Goal: Transaction & Acquisition: Purchase product/service

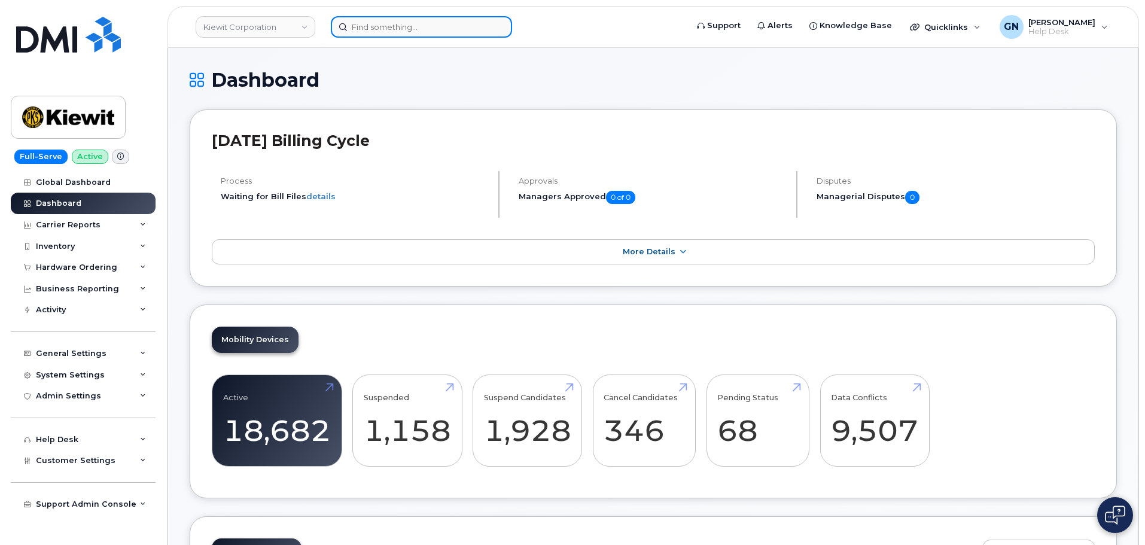
click at [367, 32] on input at bounding box center [421, 27] width 181 height 22
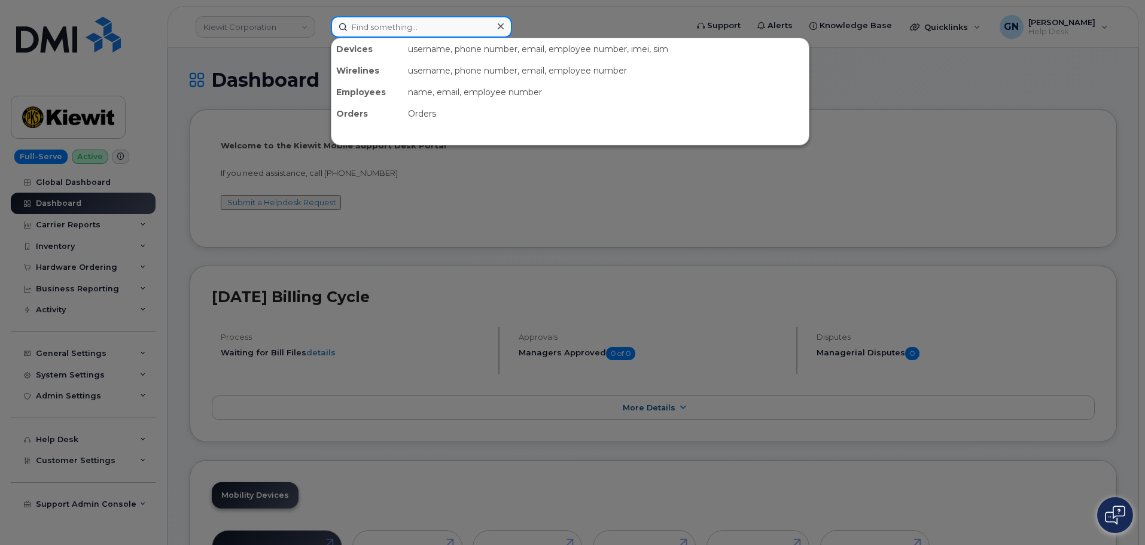
paste input "5153063303"
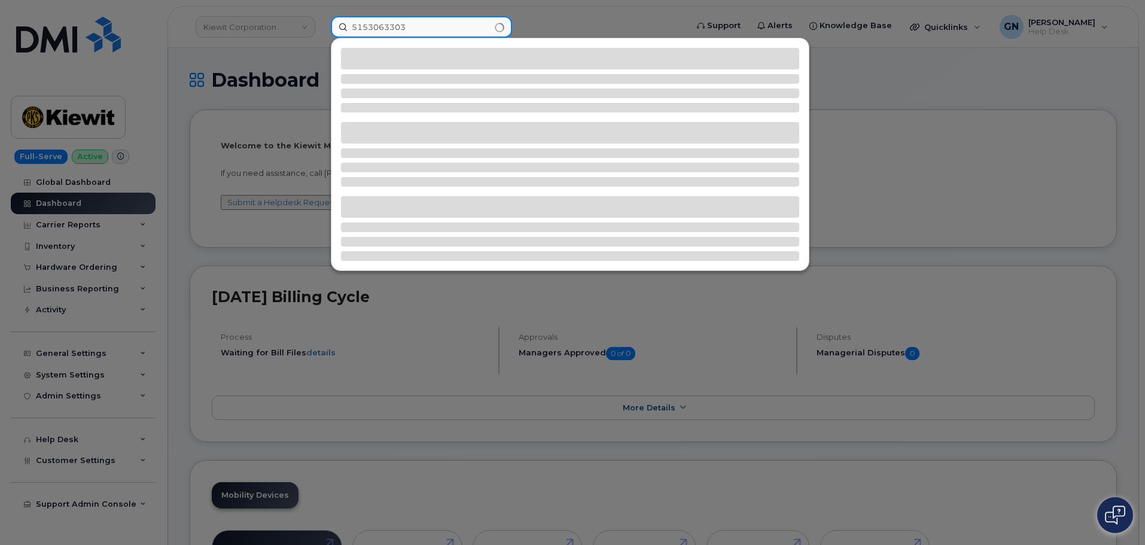
type input "5153063303"
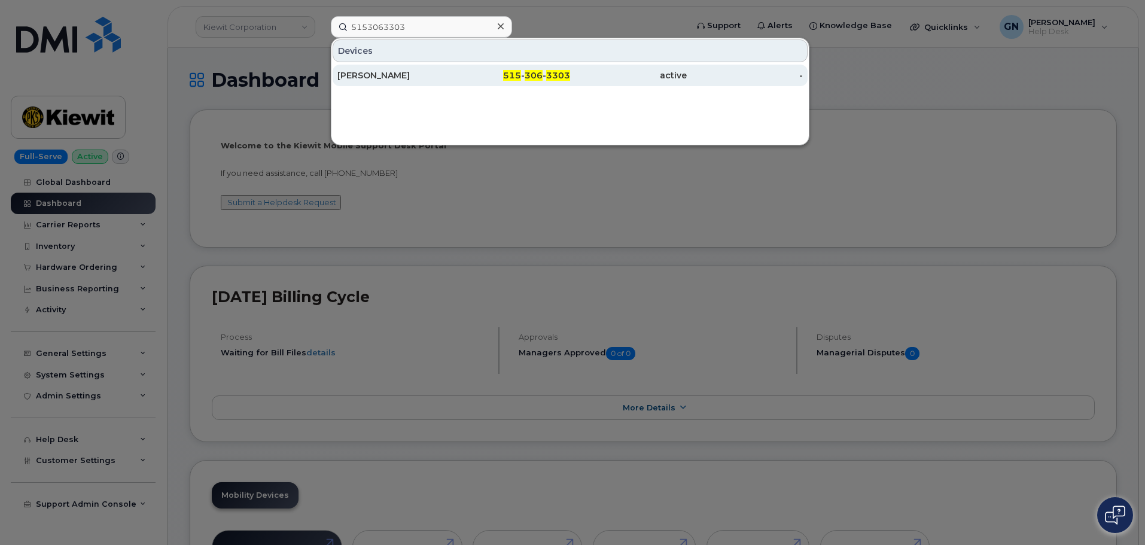
click at [441, 75] on div "Theodore Pihl" at bounding box center [395, 75] width 117 height 12
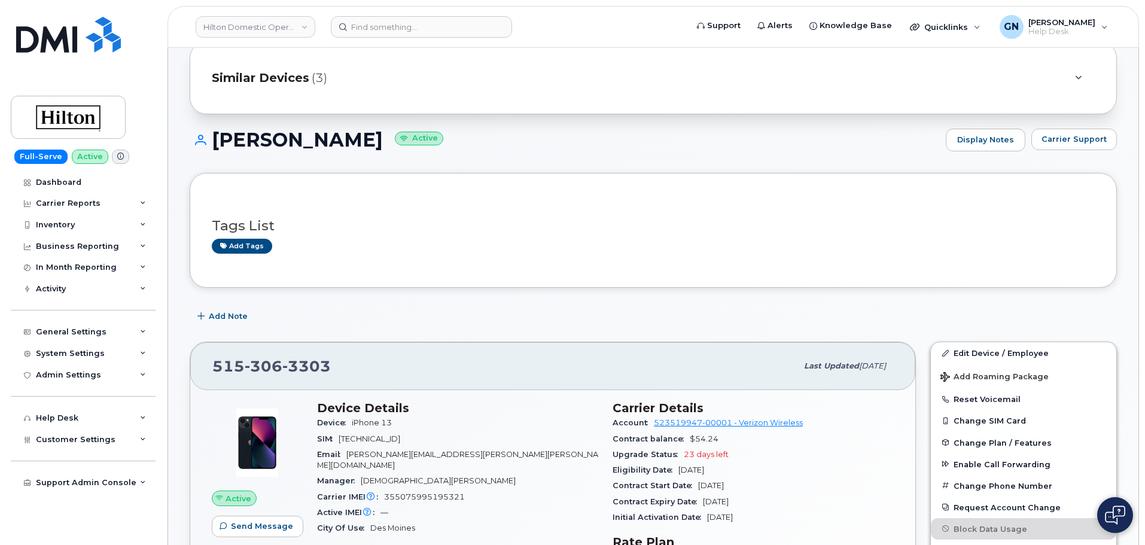
scroll to position [42, 0]
click at [389, 32] on input at bounding box center [421, 27] width 181 height 22
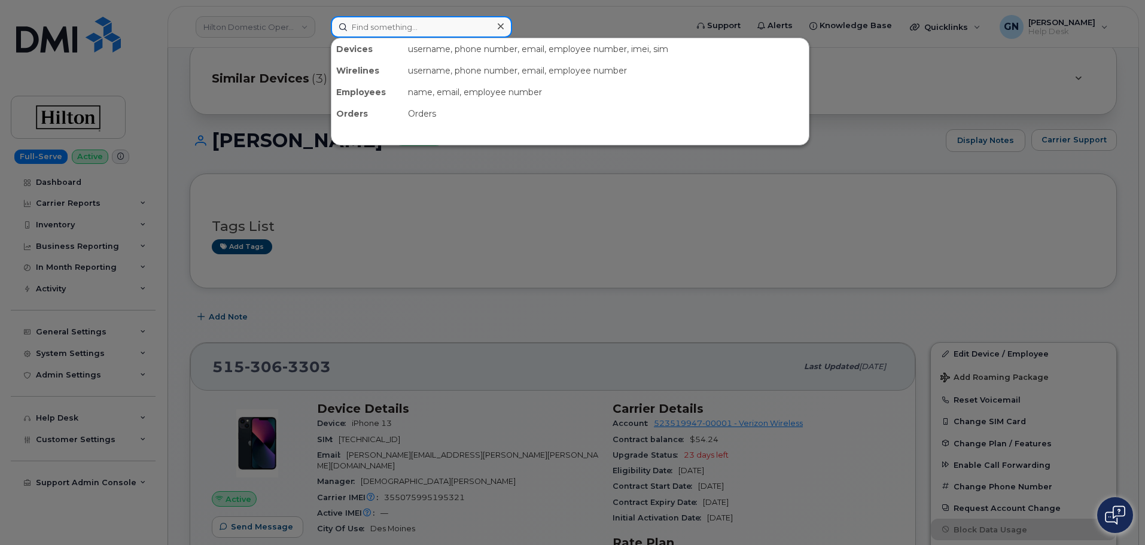
paste input "4098125164"
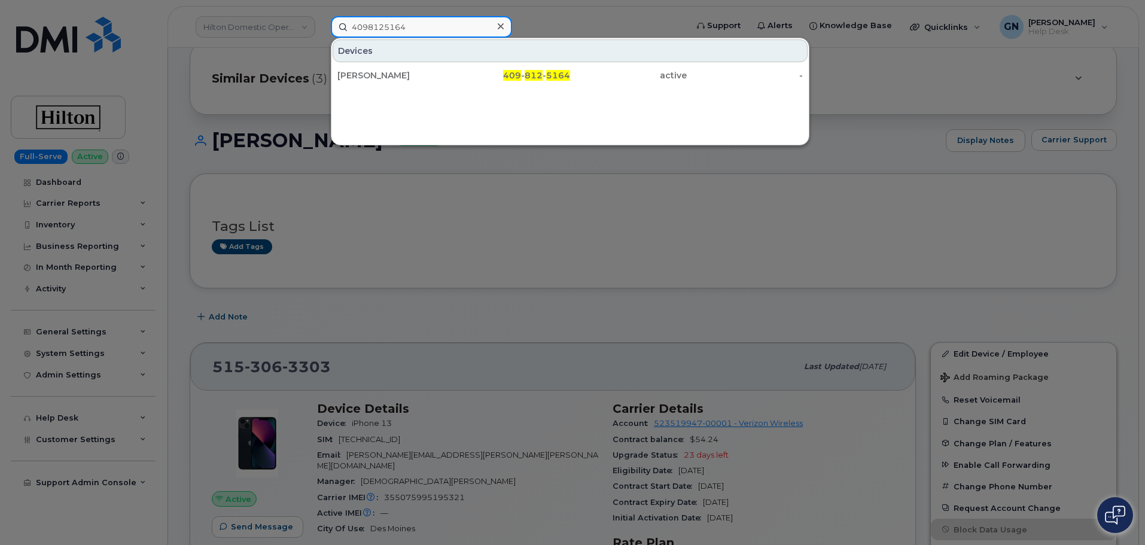
type input "4098125164"
click at [444, 75] on div "LANDRY FOSTER" at bounding box center [395, 75] width 117 height 12
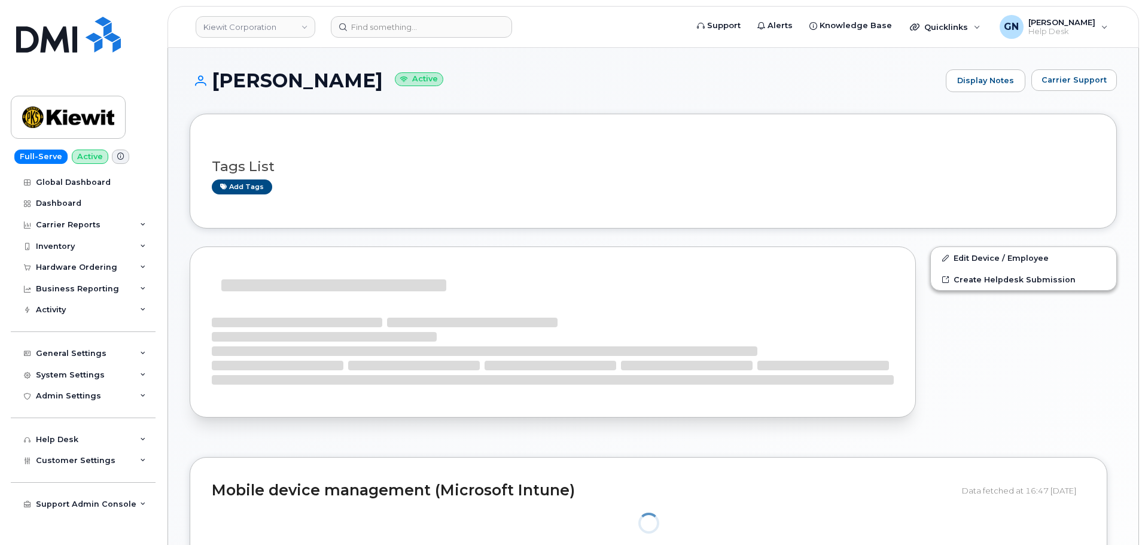
click at [251, 77] on h1 "LANDRY FOSTER Active" at bounding box center [565, 80] width 750 height 21
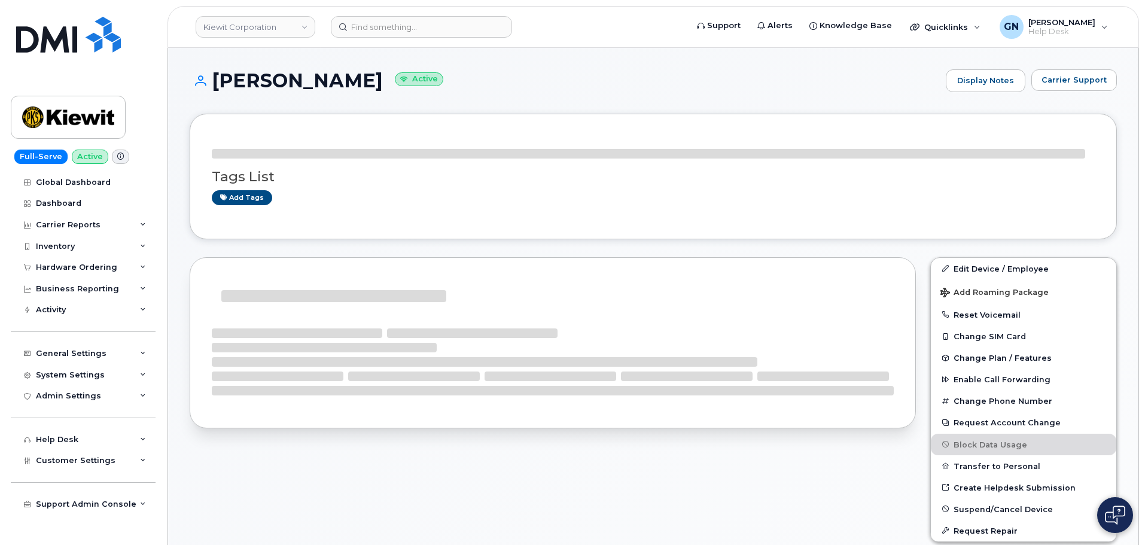
drag, startPoint x: 251, startPoint y: 77, endPoint x: 330, endPoint y: 95, distance: 81.1
click at [330, 95] on div "LANDRY FOSTER Active Display Notes Carrier Support" at bounding box center [653, 91] width 927 height 44
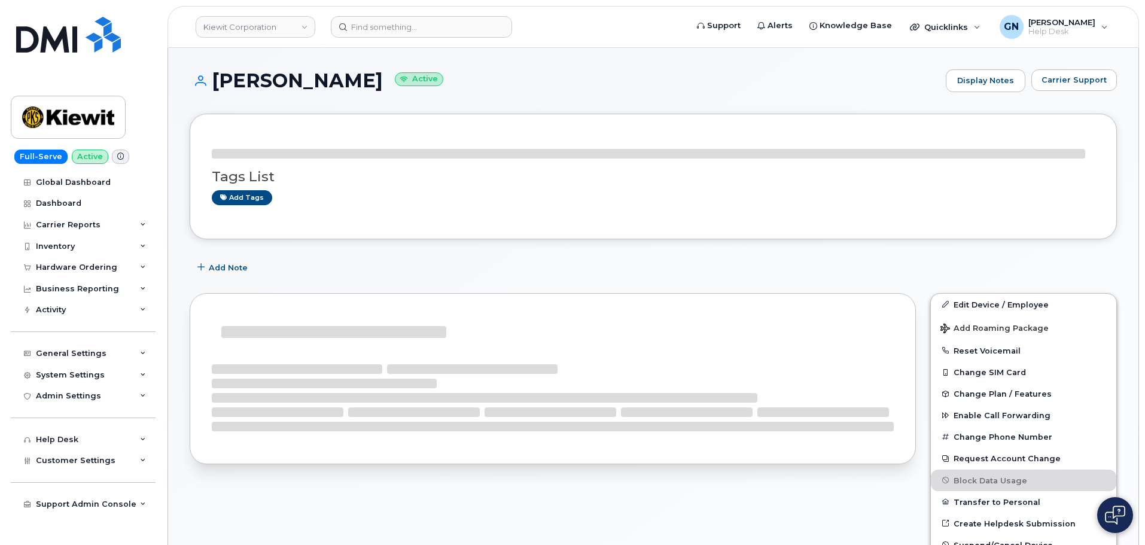
copy h1 "LANDRY FOSTER"
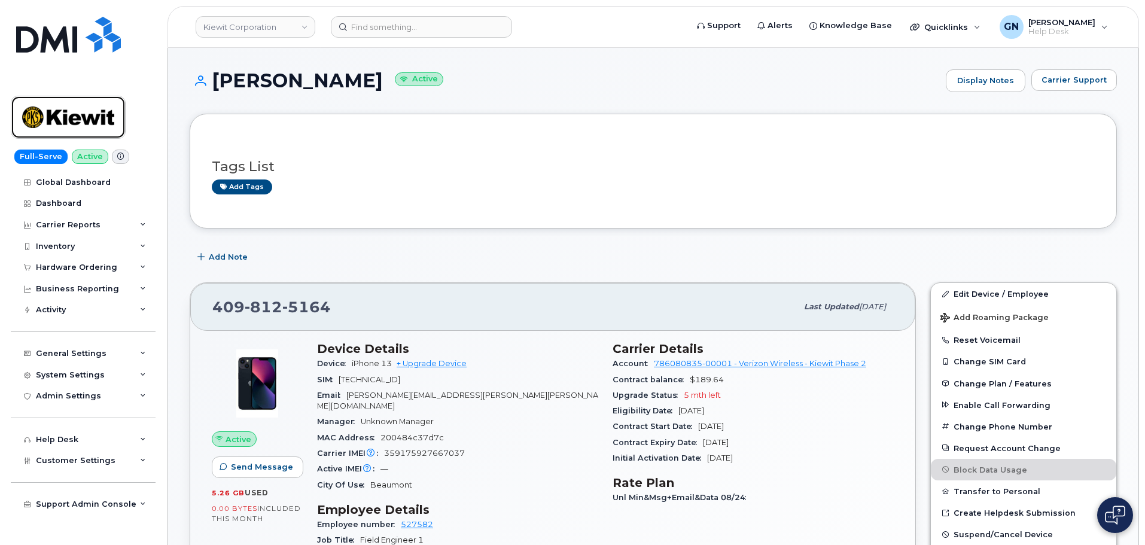
click at [83, 115] on img at bounding box center [68, 117] width 92 height 35
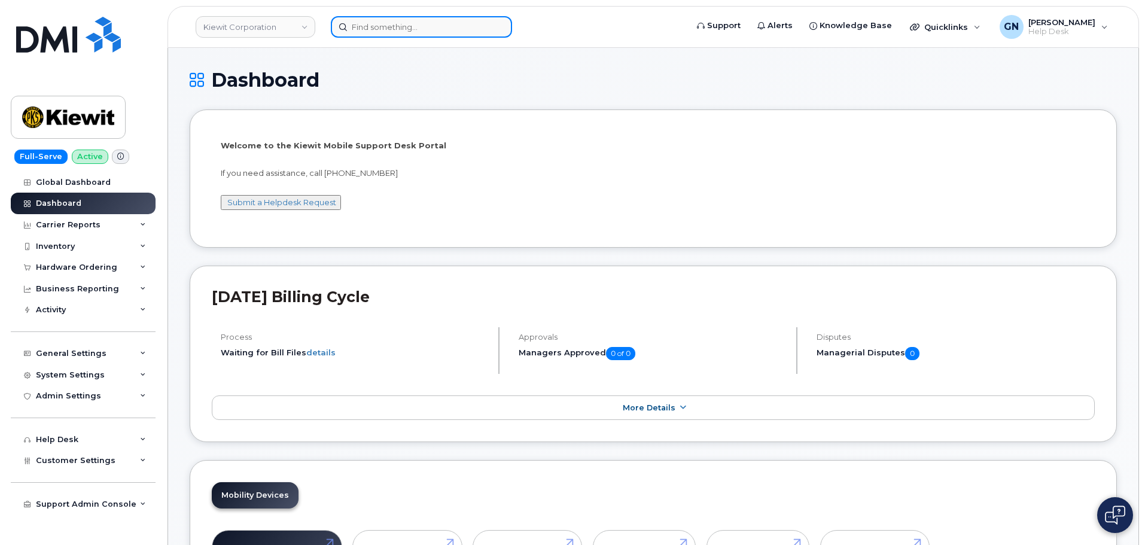
click at [396, 24] on input at bounding box center [421, 27] width 181 height 22
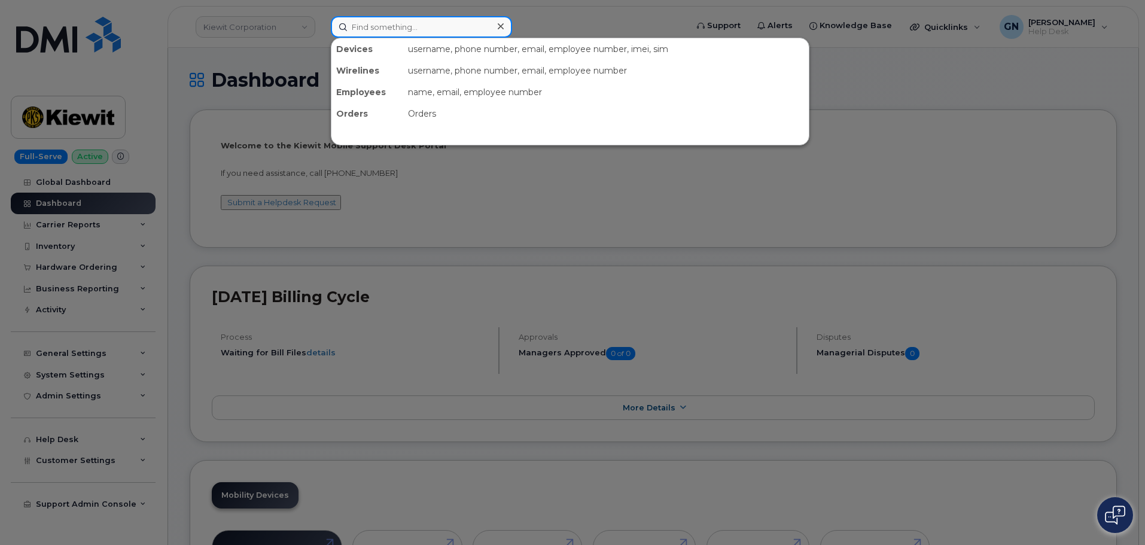
paste input "7252899553"
type input "7252899553"
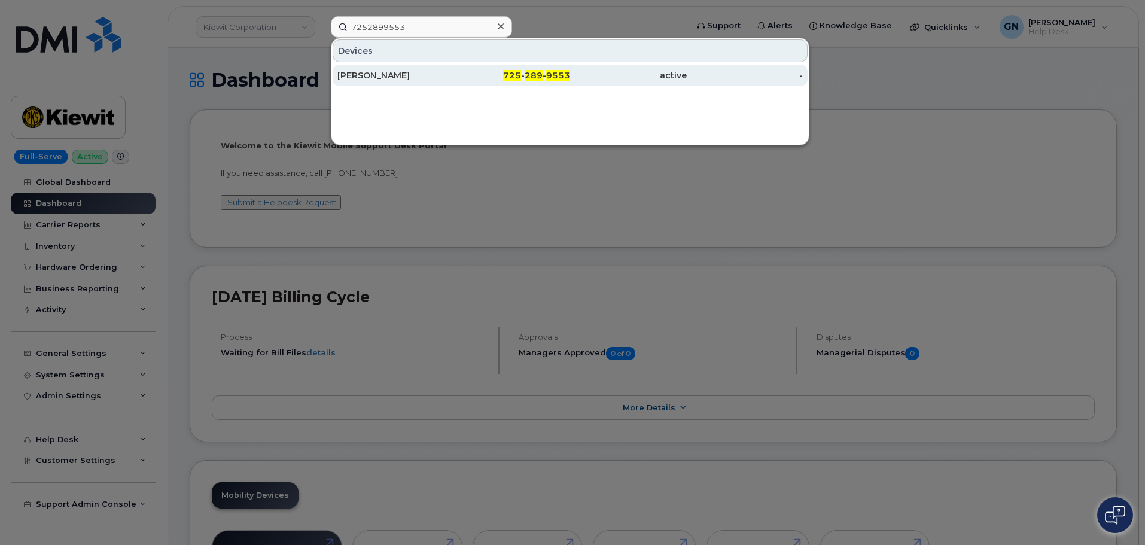
click at [429, 78] on div "CHELSEA PENA" at bounding box center [395, 75] width 117 height 12
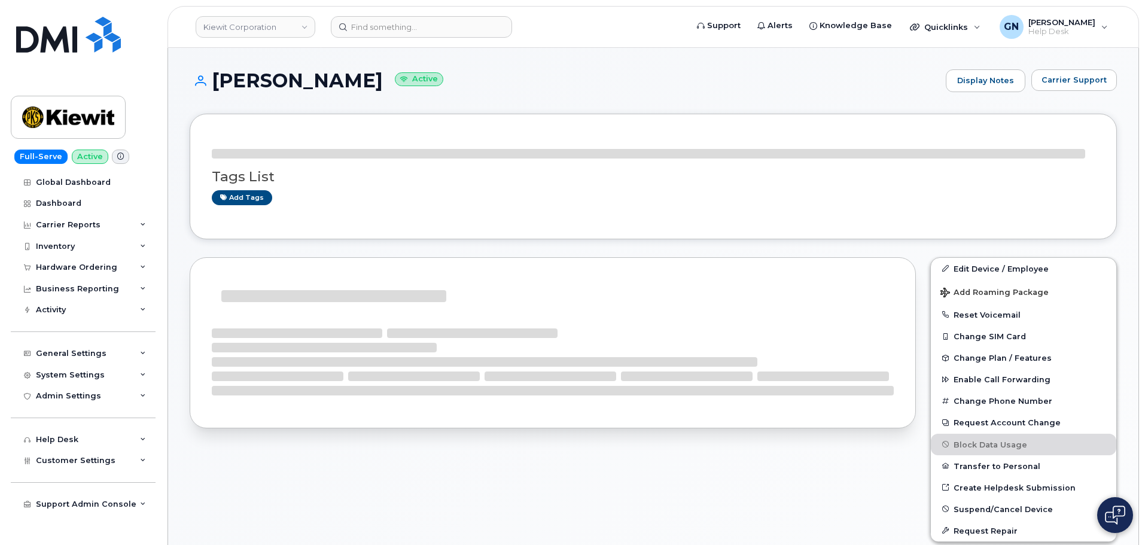
click at [264, 82] on h1 "[PERSON_NAME] Active" at bounding box center [565, 80] width 750 height 21
drag, startPoint x: 264, startPoint y: 82, endPoint x: 325, endPoint y: 77, distance: 60.7
click at [325, 77] on h1 "[PERSON_NAME] Active" at bounding box center [565, 80] width 750 height 21
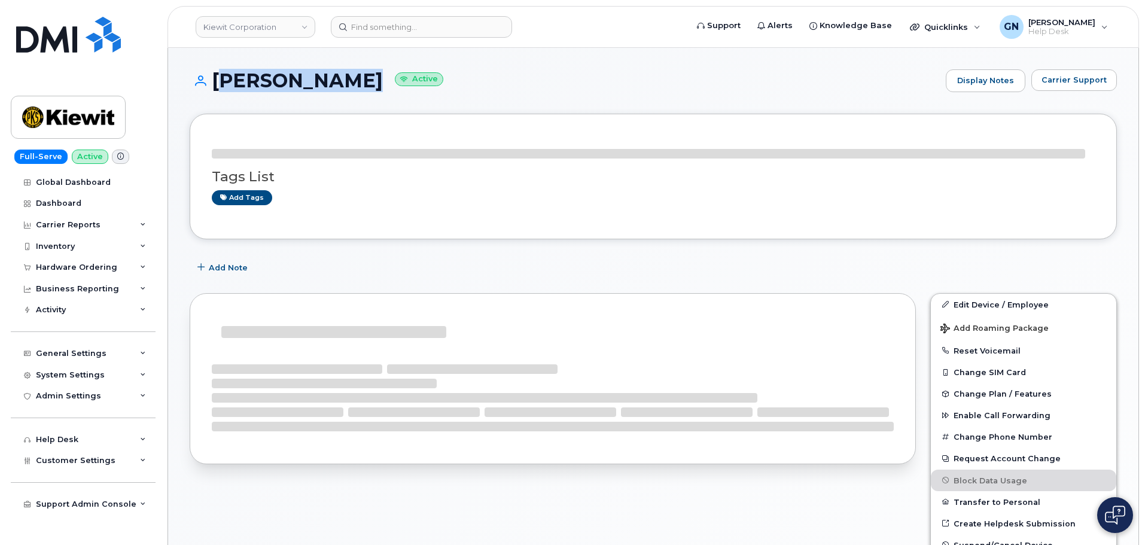
copy h1 "[PERSON_NAME]"
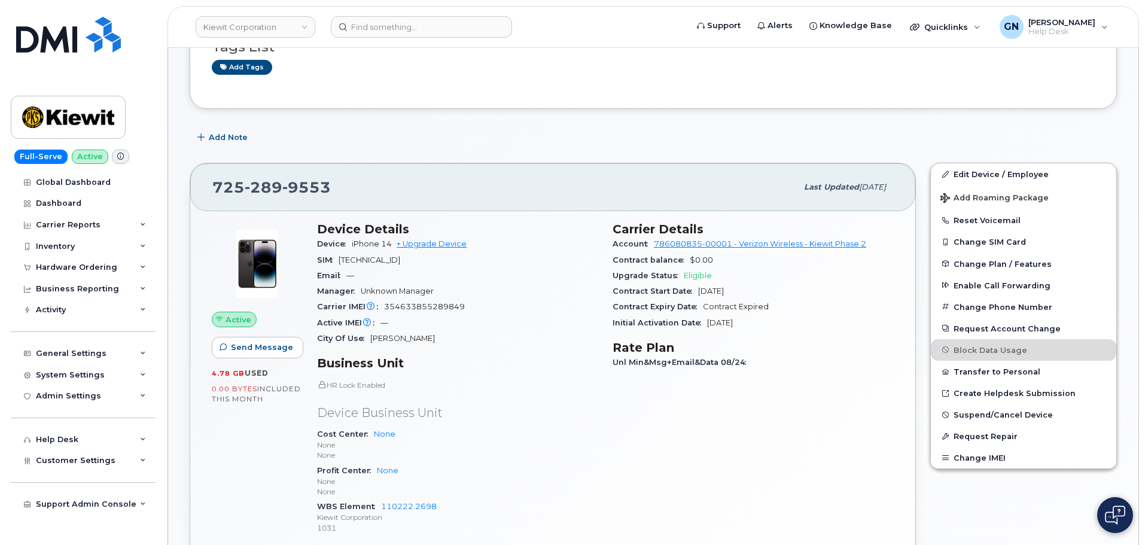
scroll to position [180, 0]
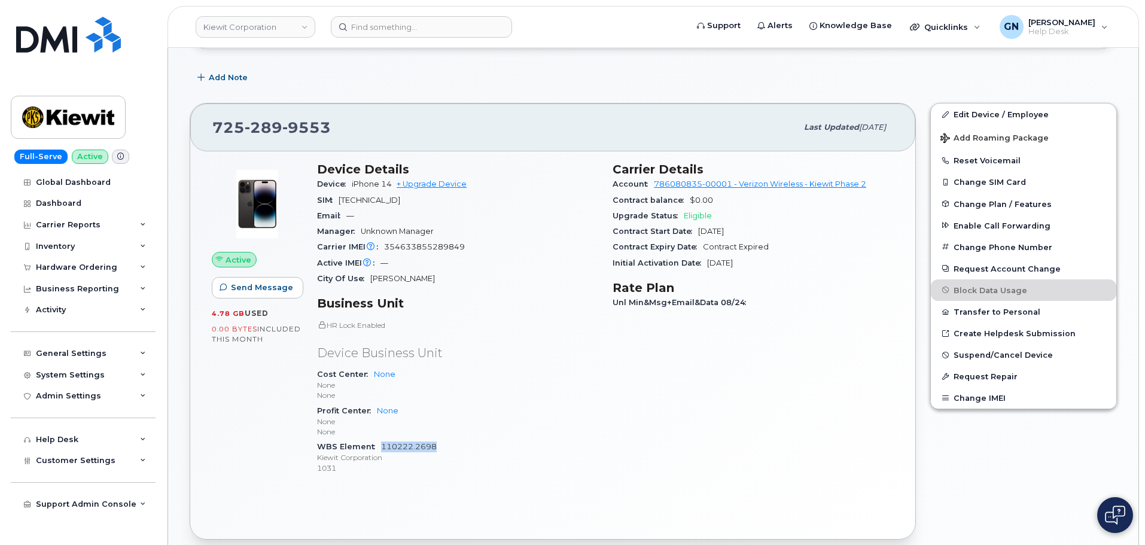
drag, startPoint x: 435, startPoint y: 447, endPoint x: 383, endPoint y: 447, distance: 52.1
click at [383, 447] on div "WBS Element 110222.2698 Kiewit Corporation 1031" at bounding box center [457, 457] width 281 height 36
copy link "110222.2698"
click at [432, 186] on link "+ Upgrade Device" at bounding box center [432, 184] width 70 height 9
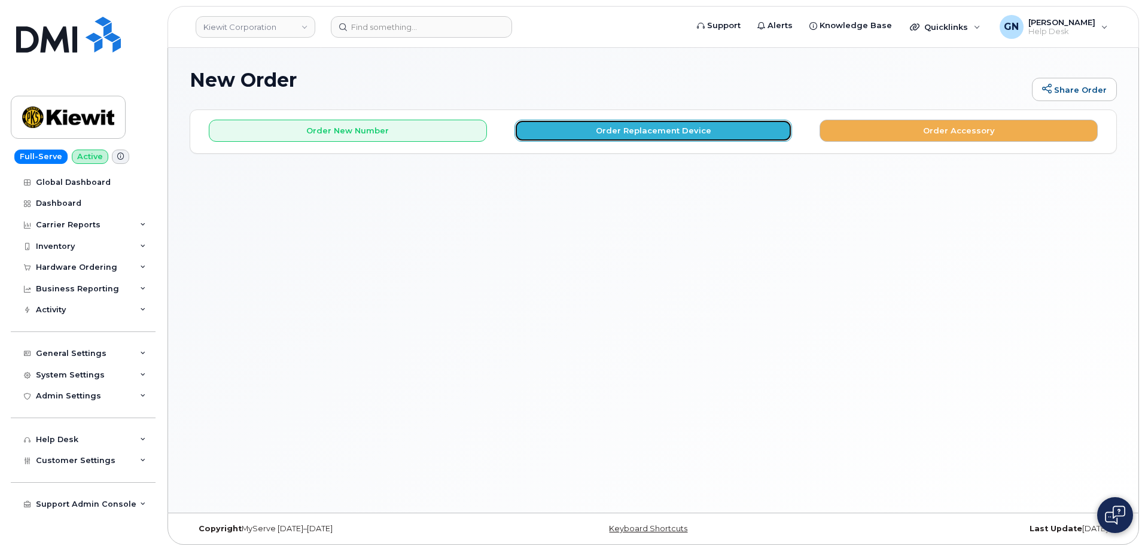
click at [637, 125] on button "Order Replacement Device" at bounding box center [654, 131] width 278 height 22
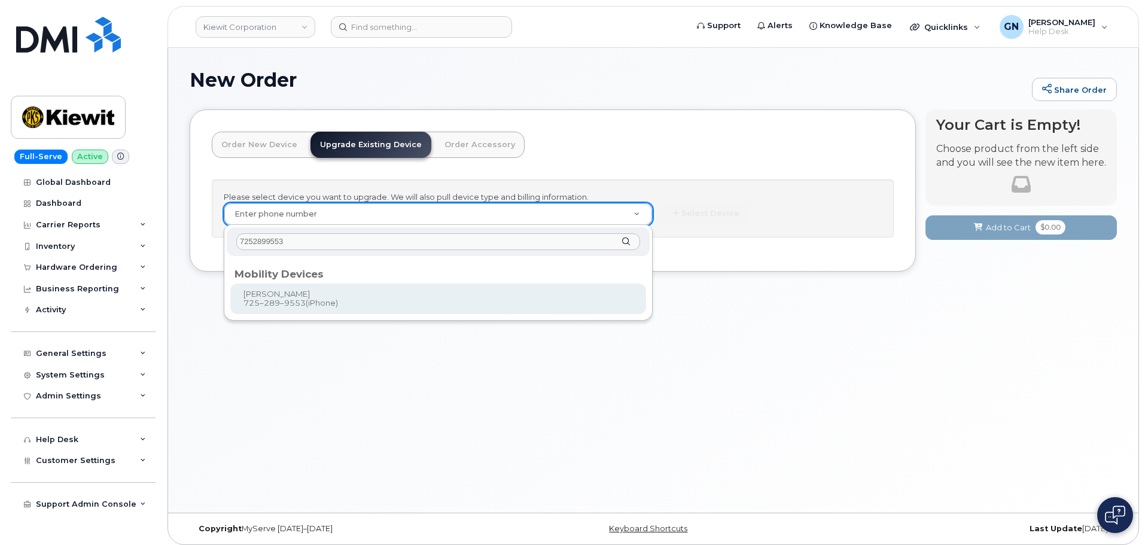
type input "7252899553"
type input "1178102"
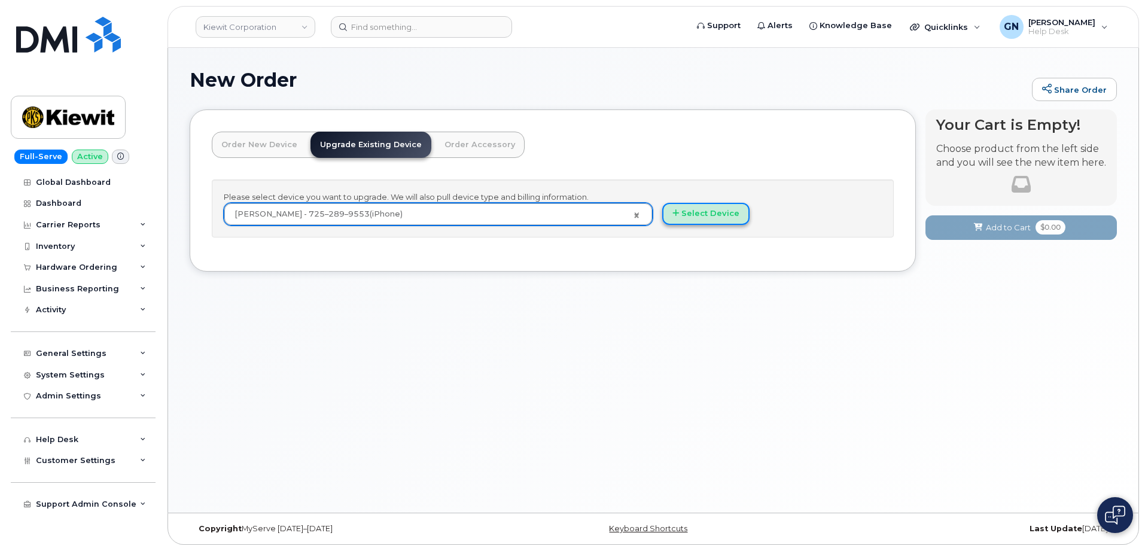
click at [719, 215] on button "Select Device" at bounding box center [705, 214] width 87 height 22
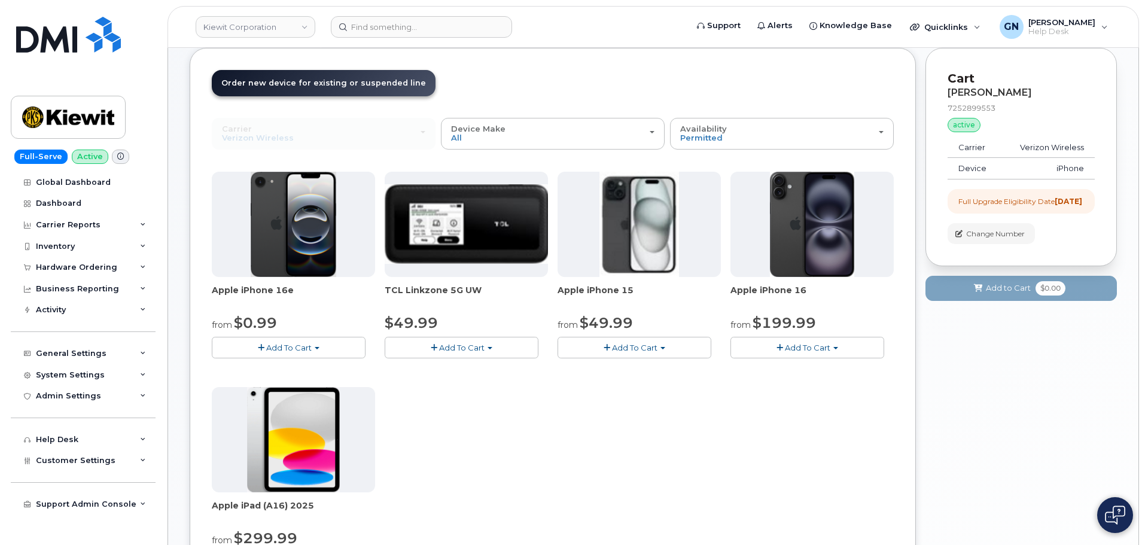
scroll to position [120, 0]
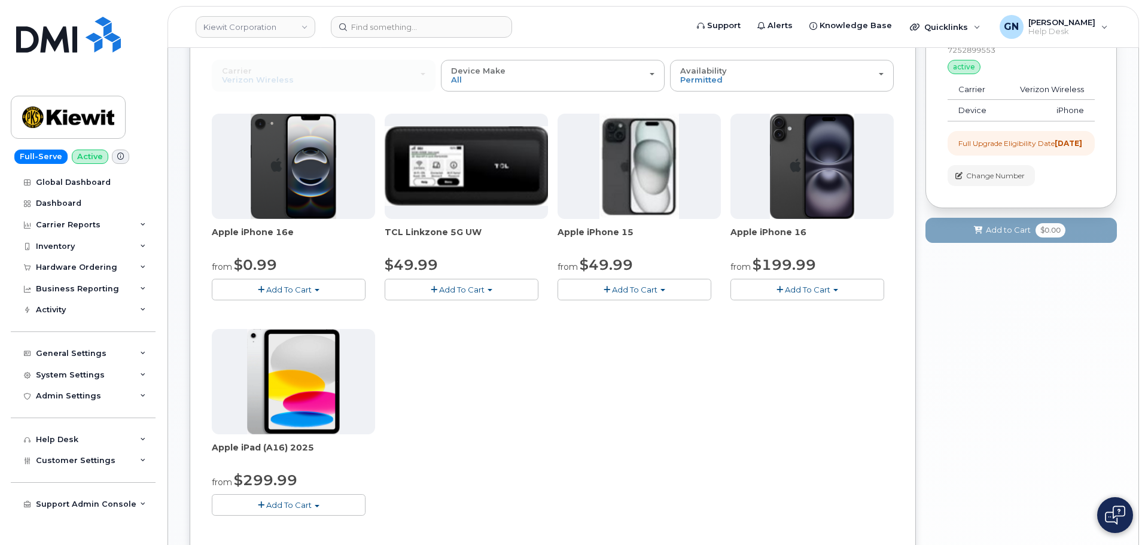
click at [620, 291] on span "Add To Cart" at bounding box center [634, 290] width 45 height 10
click at [619, 314] on link "$49.99 - 2 Year Upgrade (128GB)" at bounding box center [639, 312] width 156 height 15
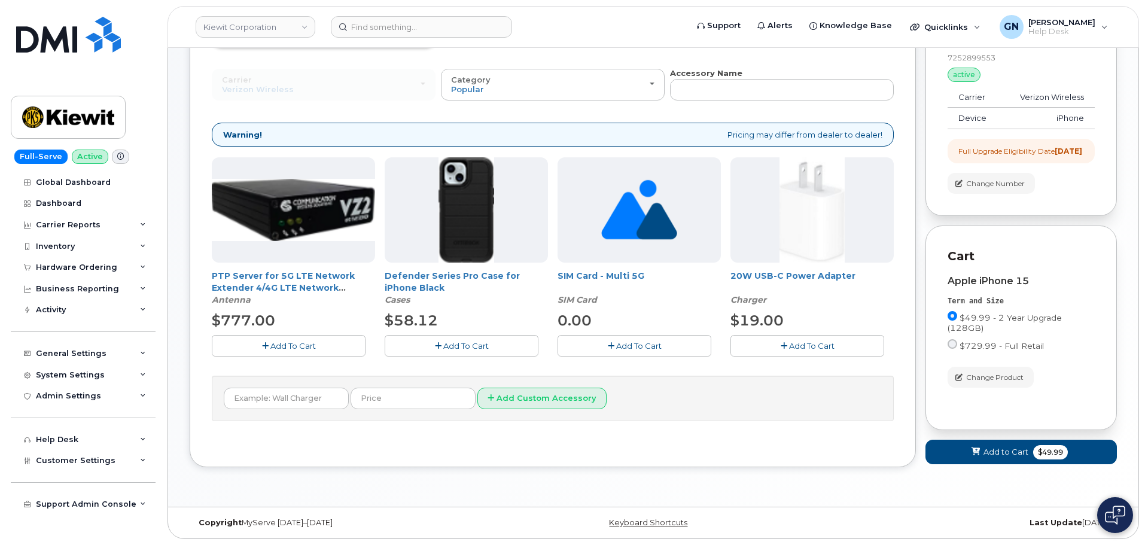
click at [485, 341] on span "Add To Cart" at bounding box center [465, 346] width 45 height 10
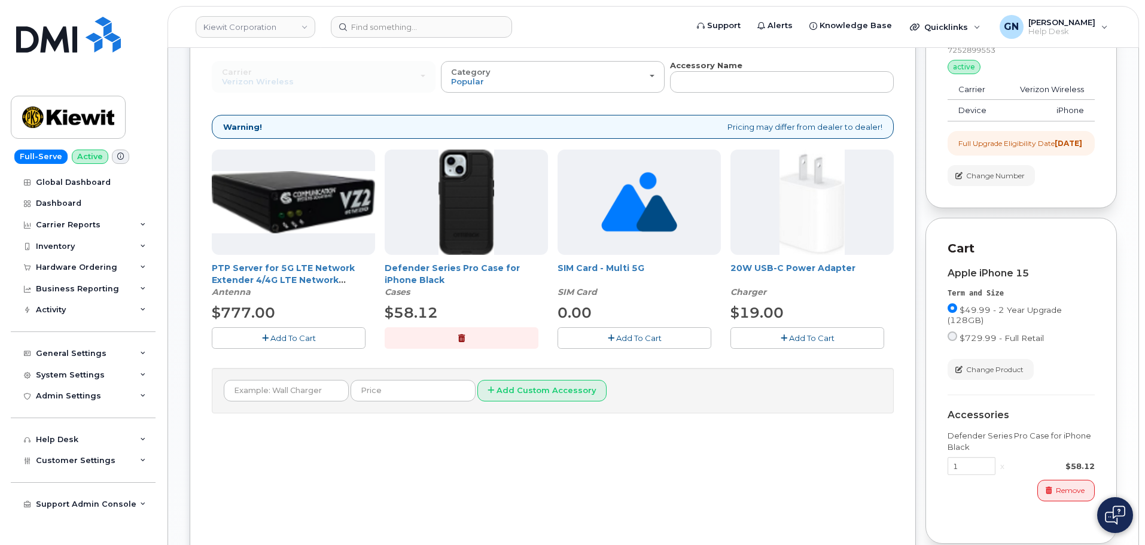
click at [788, 343] on button "Add To Cart" at bounding box center [808, 337] width 154 height 21
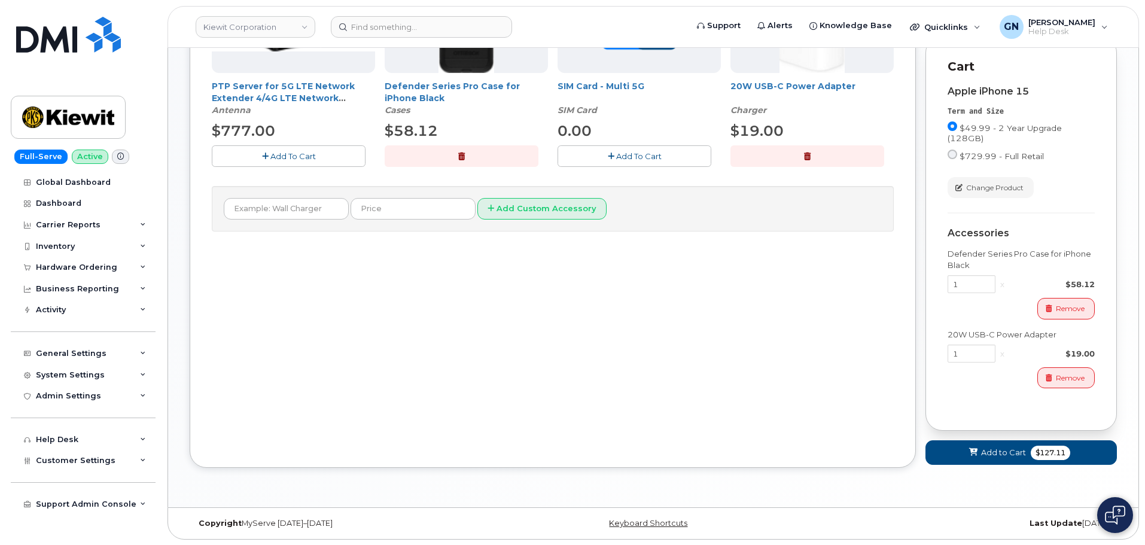
scroll to position [312, 0]
click at [999, 449] on span "Add to Cart" at bounding box center [1003, 451] width 45 height 11
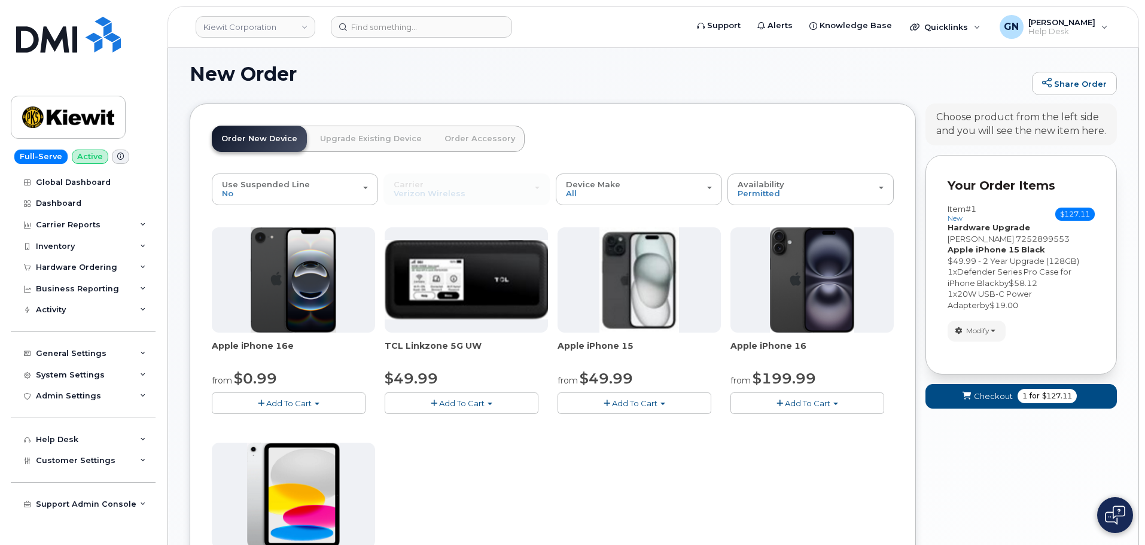
scroll to position [334, 0]
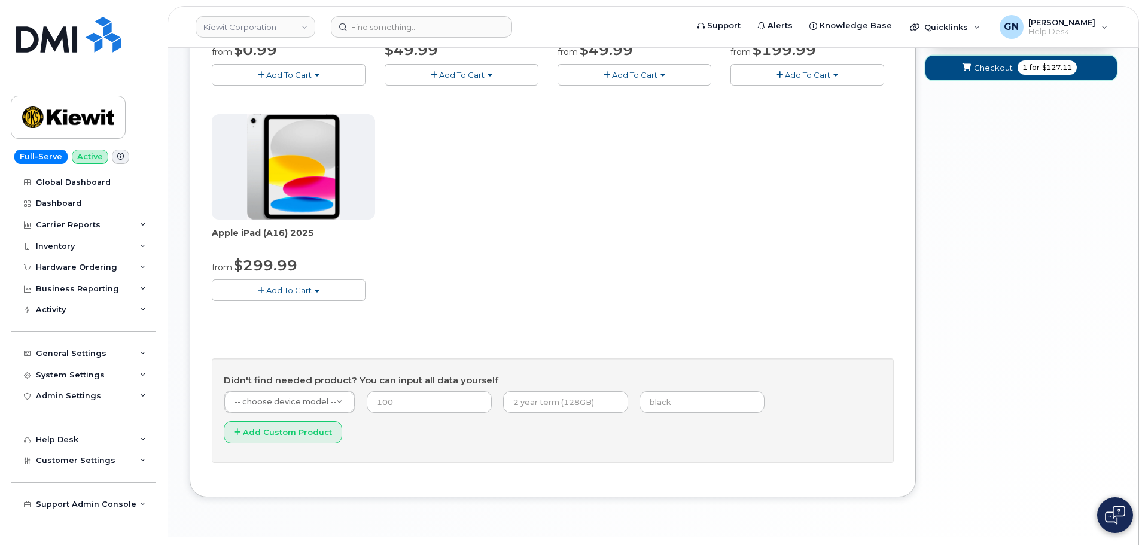
click at [1013, 68] on button "Checkout 1 for $127.11" at bounding box center [1021, 68] width 191 height 25
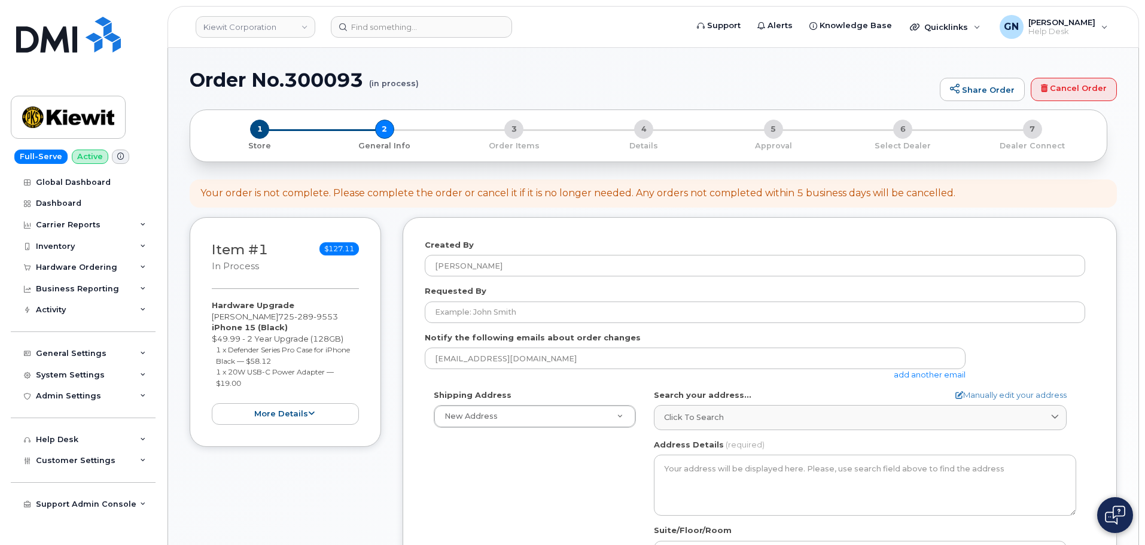
select select
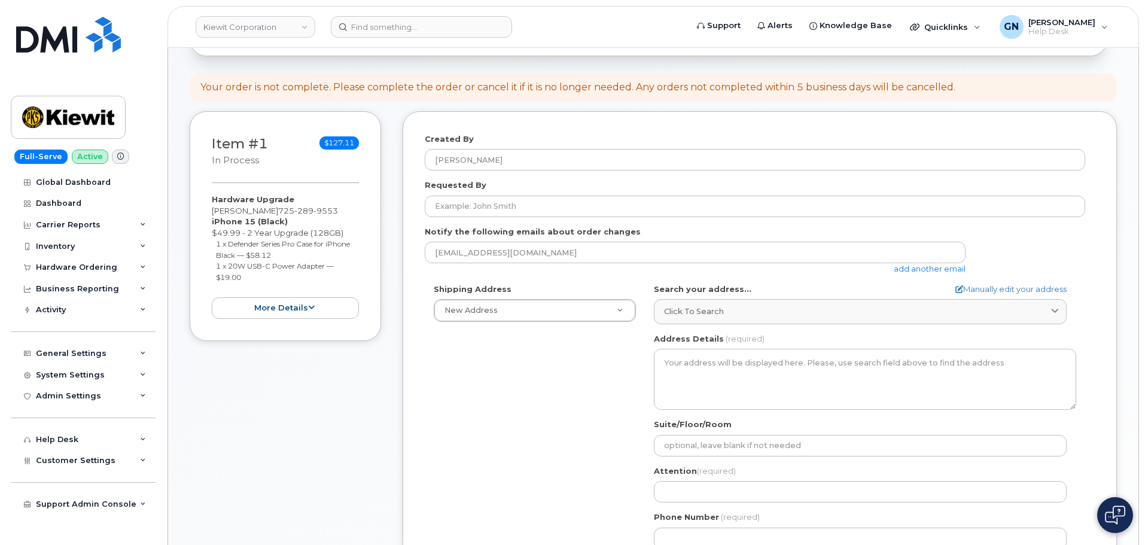
scroll to position [180, 0]
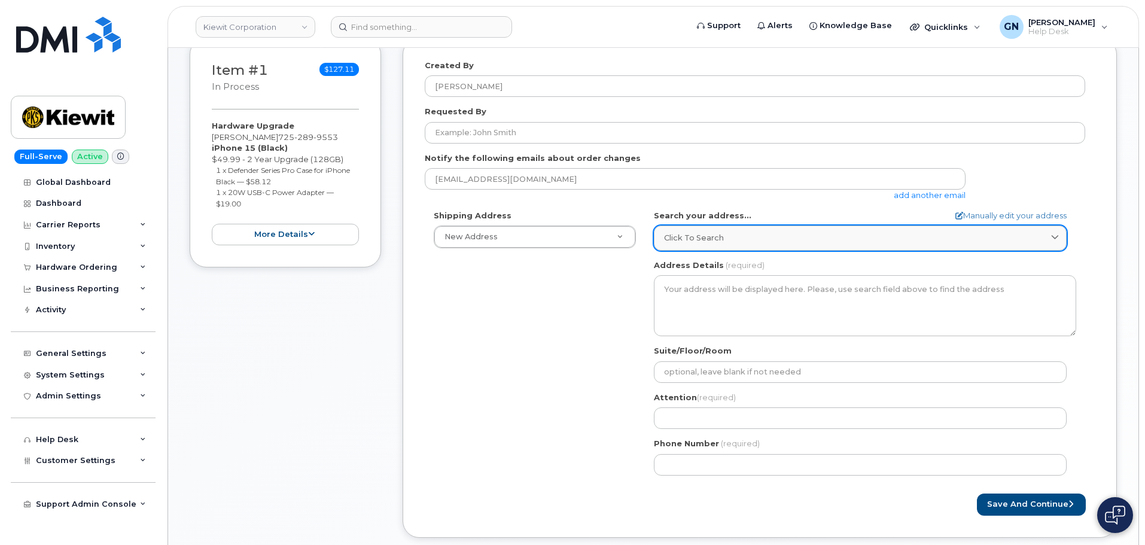
click at [689, 245] on link "Click to search" at bounding box center [860, 238] width 413 height 25
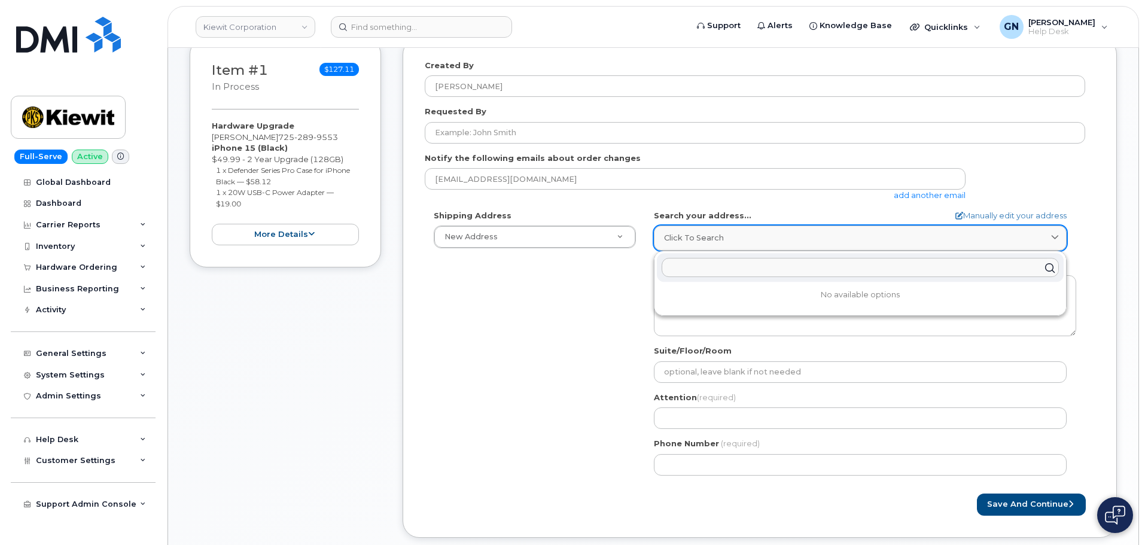
paste input "1076 W Gem ave Raymondville TX 78580"
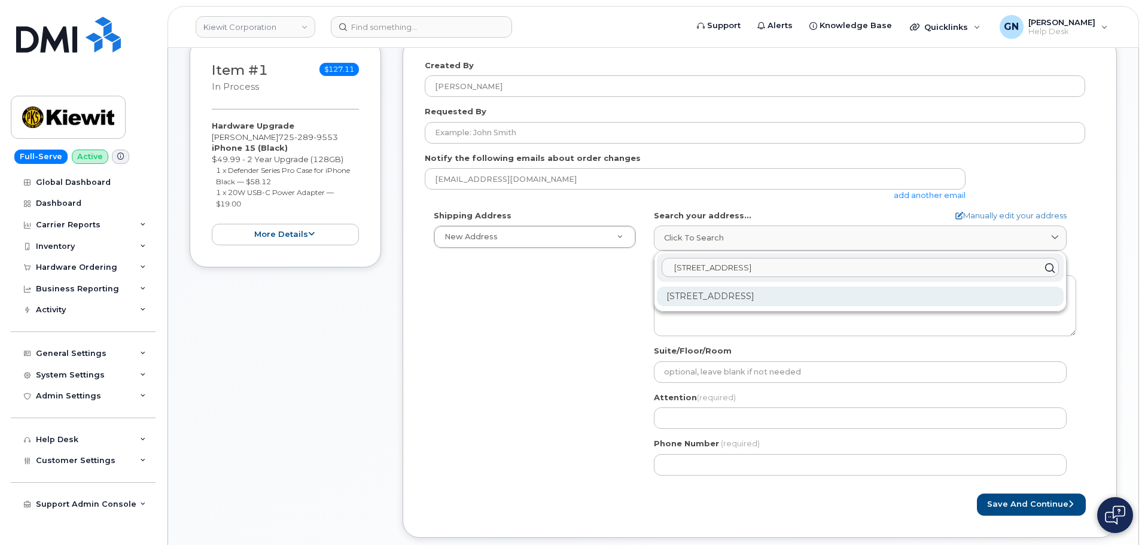
type input "1076 W Gem ave Raymondville TX 78580"
click at [805, 301] on div "1076 W Gem Ave Raymondville TX 78580-4336" at bounding box center [860, 297] width 407 height 20
select select
type textarea "1076 W Gem Ave RAYMONDVILLE TX 78580-4336 UNITED STATES"
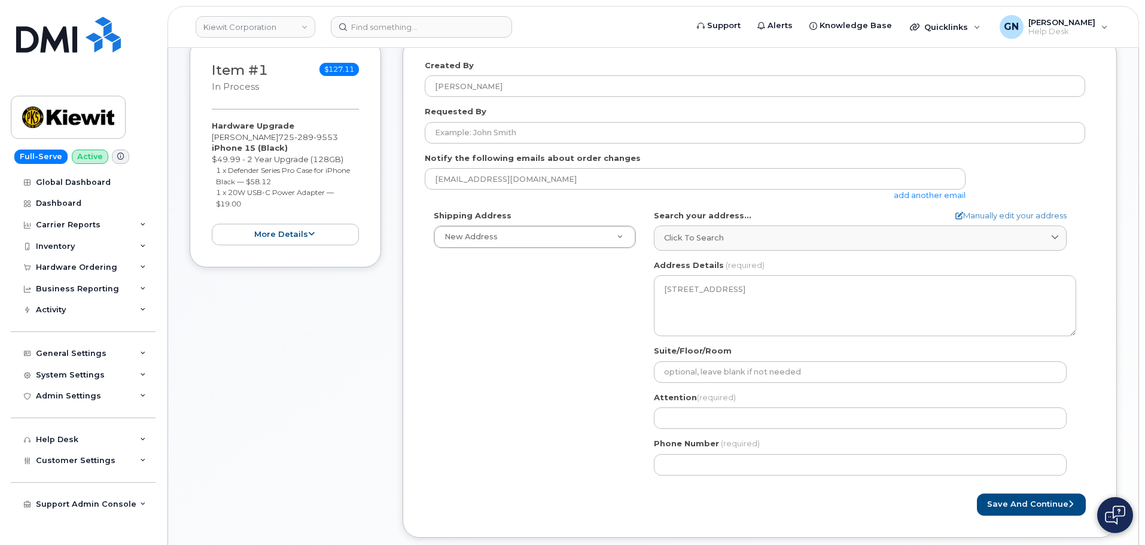
scroll to position [299, 0]
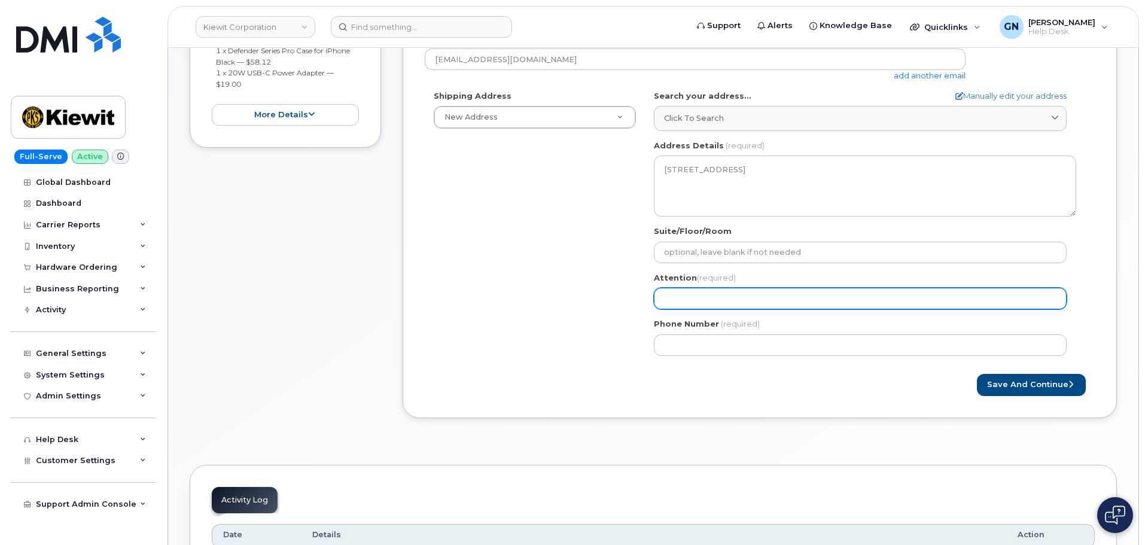
click at [763, 295] on input "Attention (required)" at bounding box center [860, 299] width 413 height 22
paste input "[PERSON_NAME]"
select select
type input "[PERSON_NAME]"
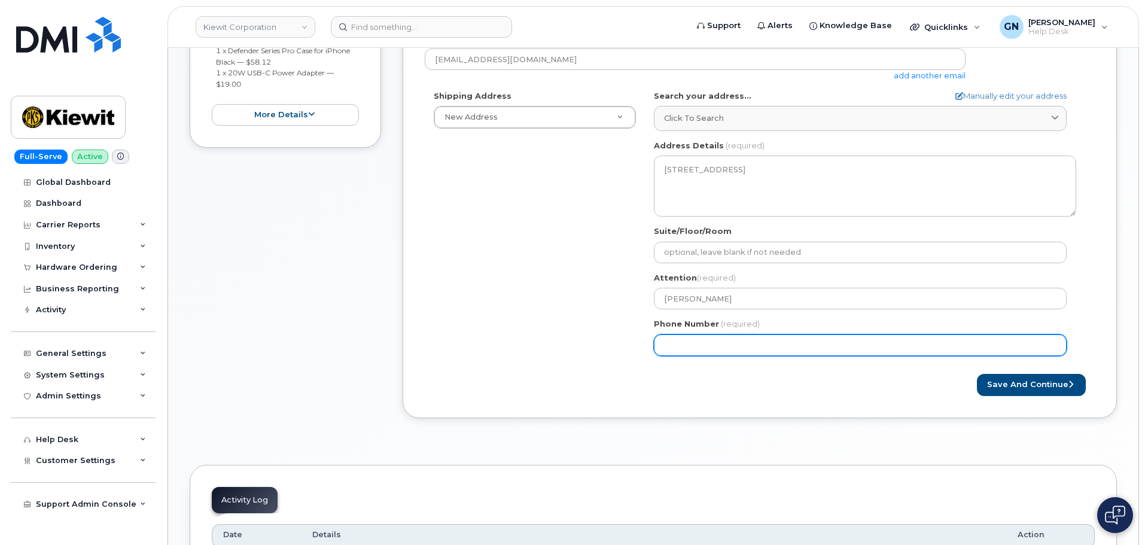
click at [776, 346] on input "Phone Number" at bounding box center [860, 345] width 413 height 22
paste input "7252899553"
select select
type input "7252899553"
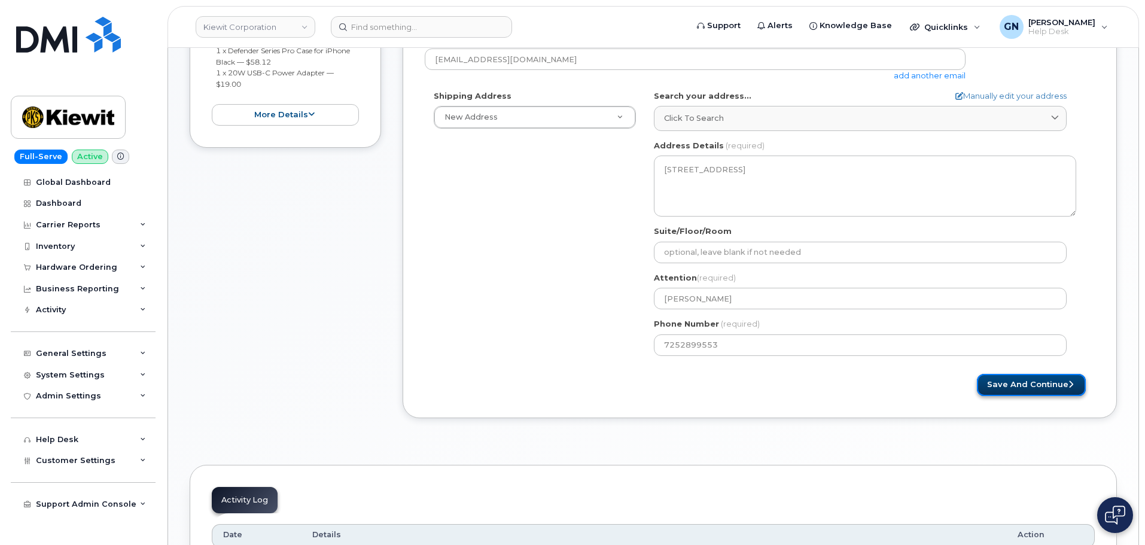
click at [1011, 385] on button "Save and Continue" at bounding box center [1031, 385] width 109 height 22
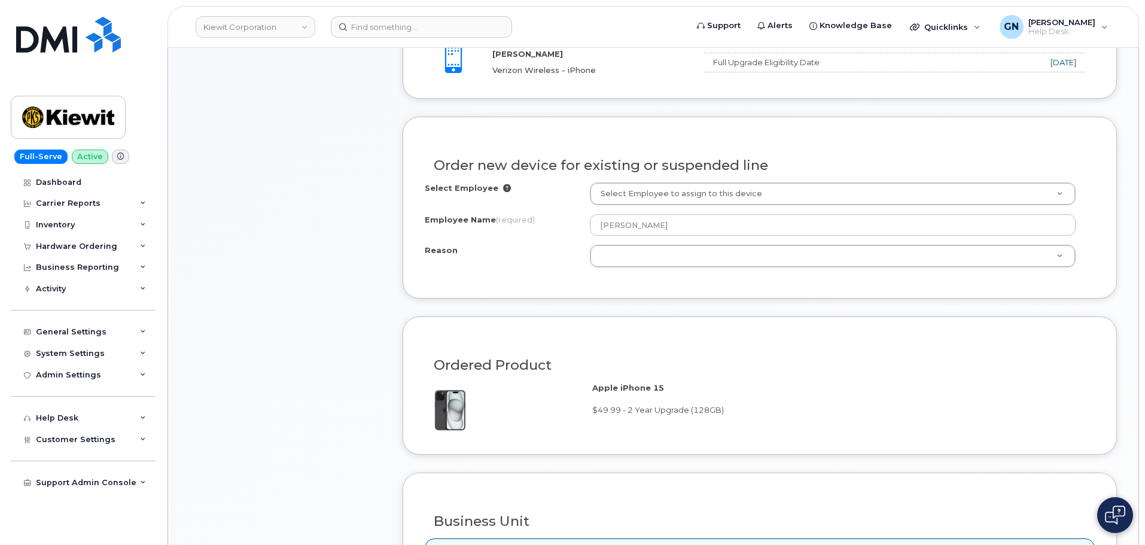
scroll to position [479, 0]
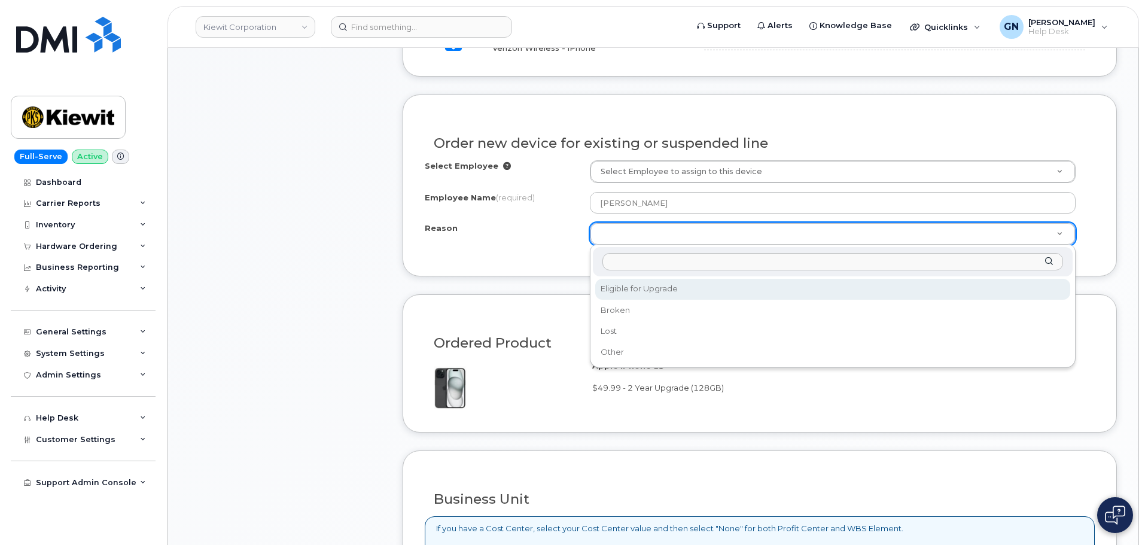
select select "eligible_for_upgrade"
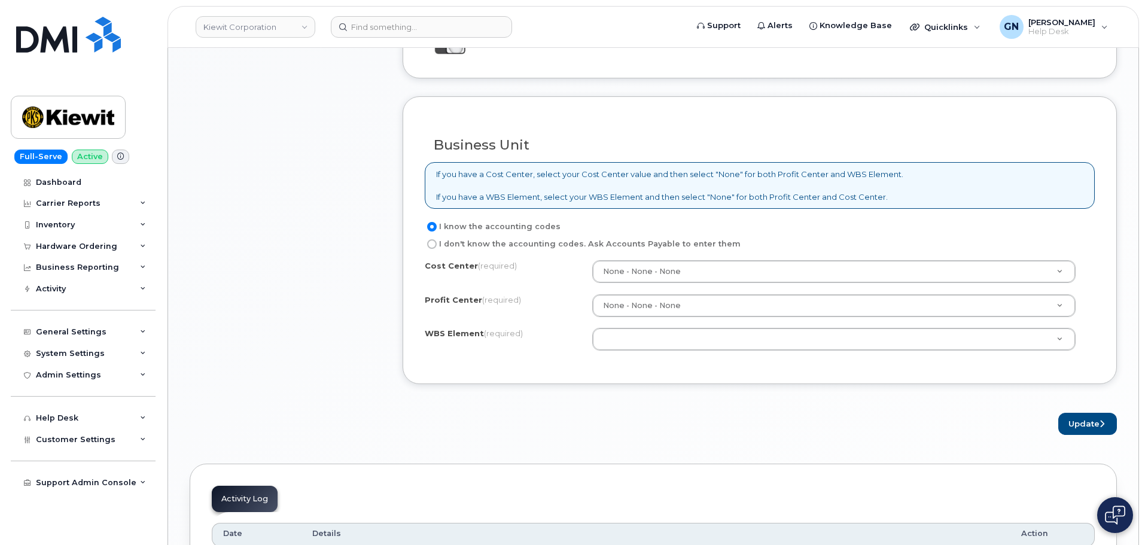
scroll to position [838, 0]
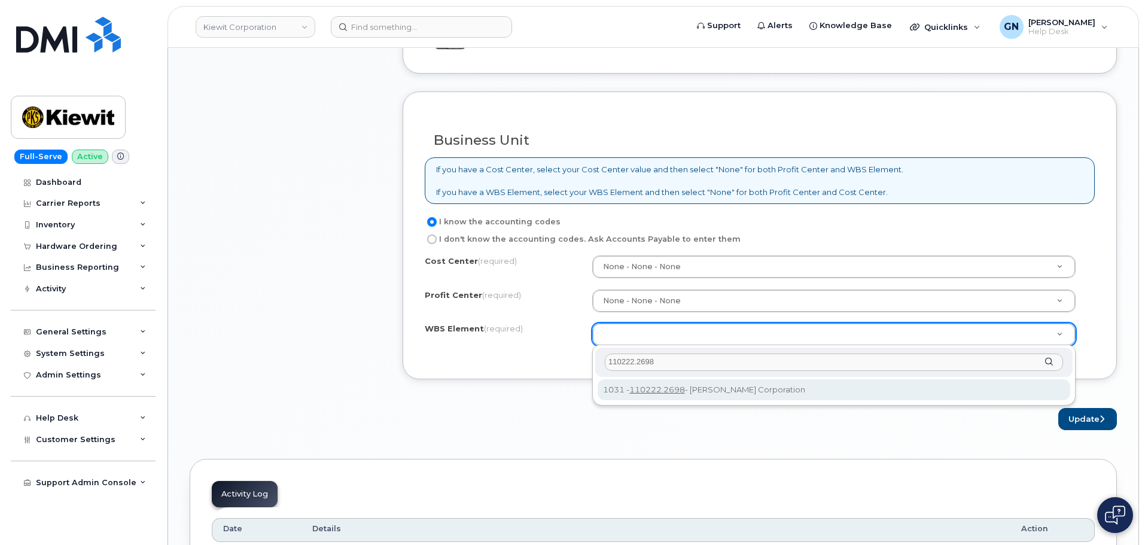
type input "110222.2698"
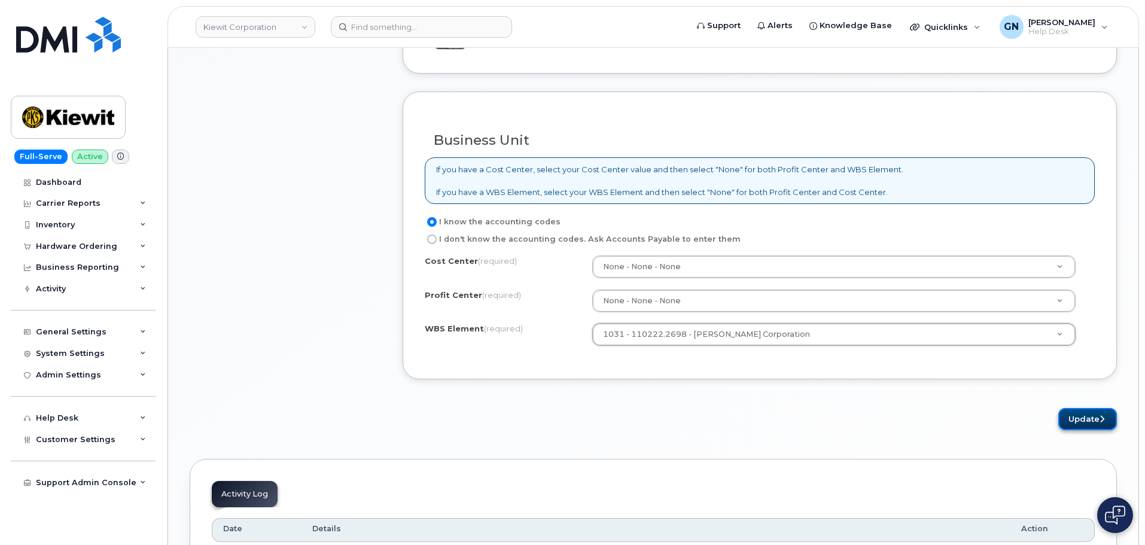
click at [1072, 422] on button "Update" at bounding box center [1087, 419] width 59 height 22
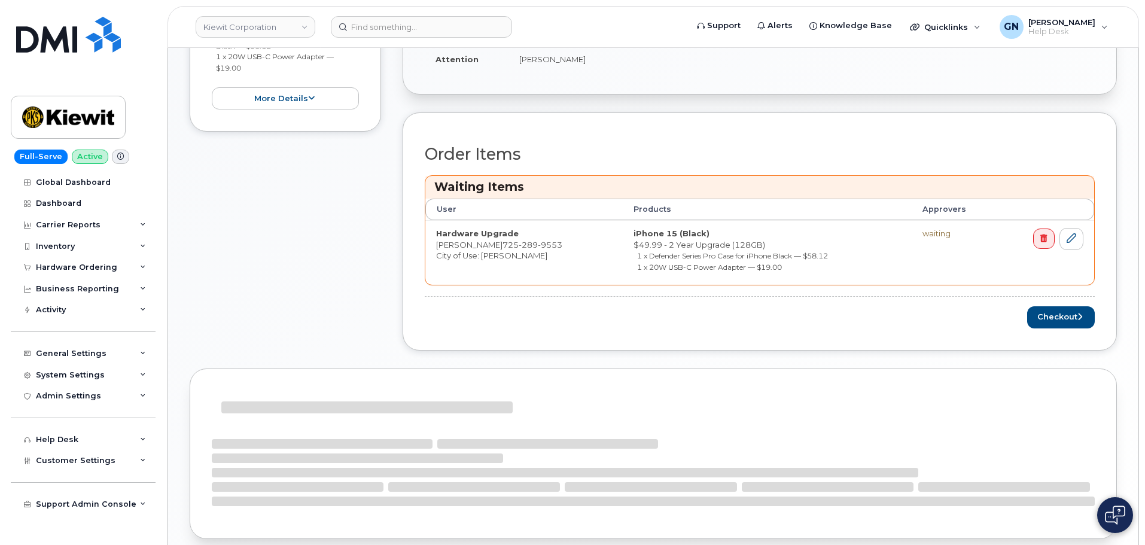
scroll to position [419, 0]
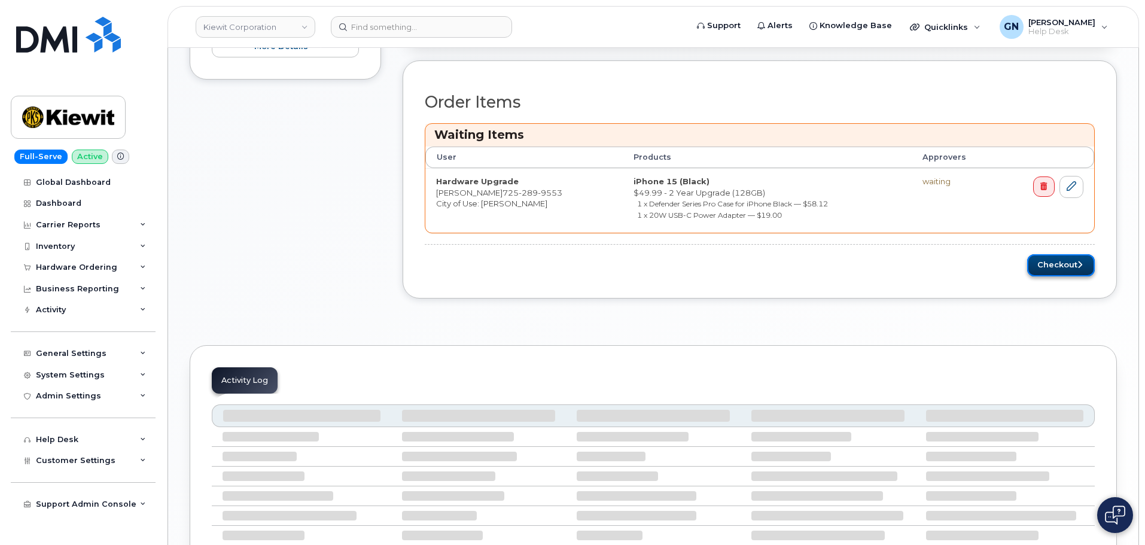
click at [1051, 269] on button "Checkout" at bounding box center [1061, 265] width 68 height 22
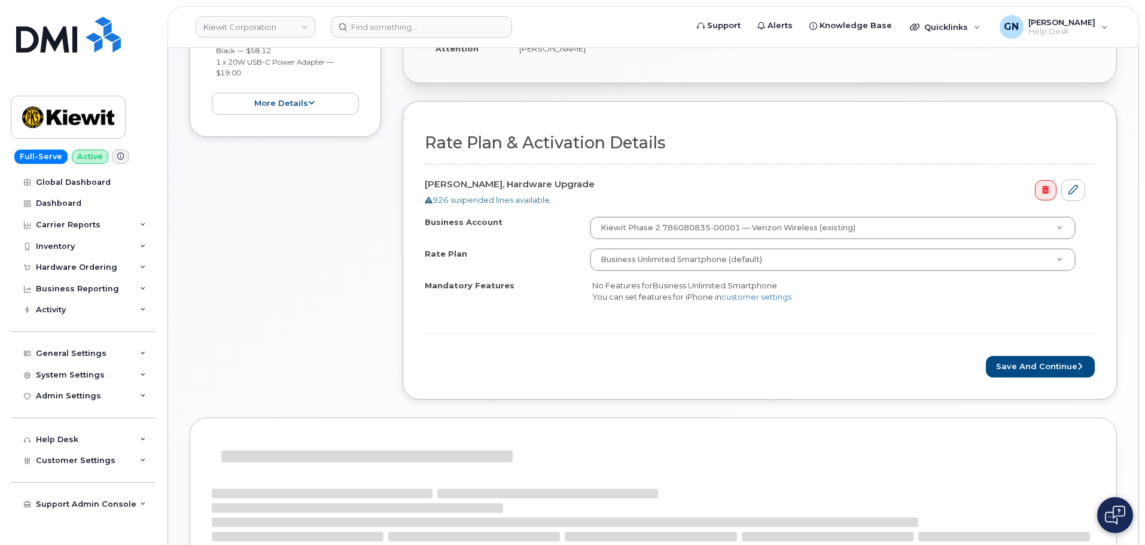
scroll to position [299, 0]
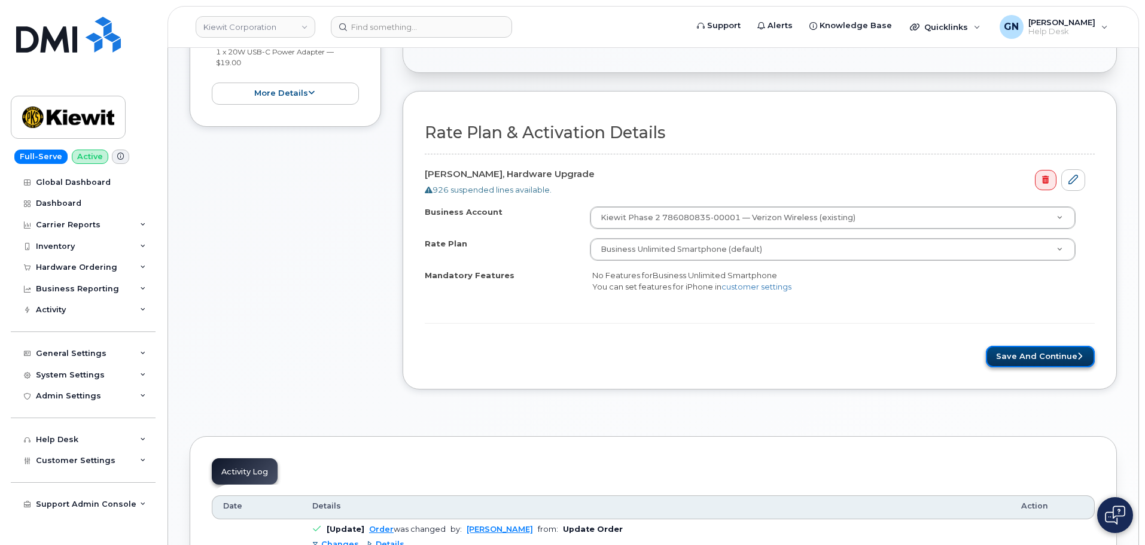
click at [1039, 362] on button "Save and Continue" at bounding box center [1040, 357] width 109 height 22
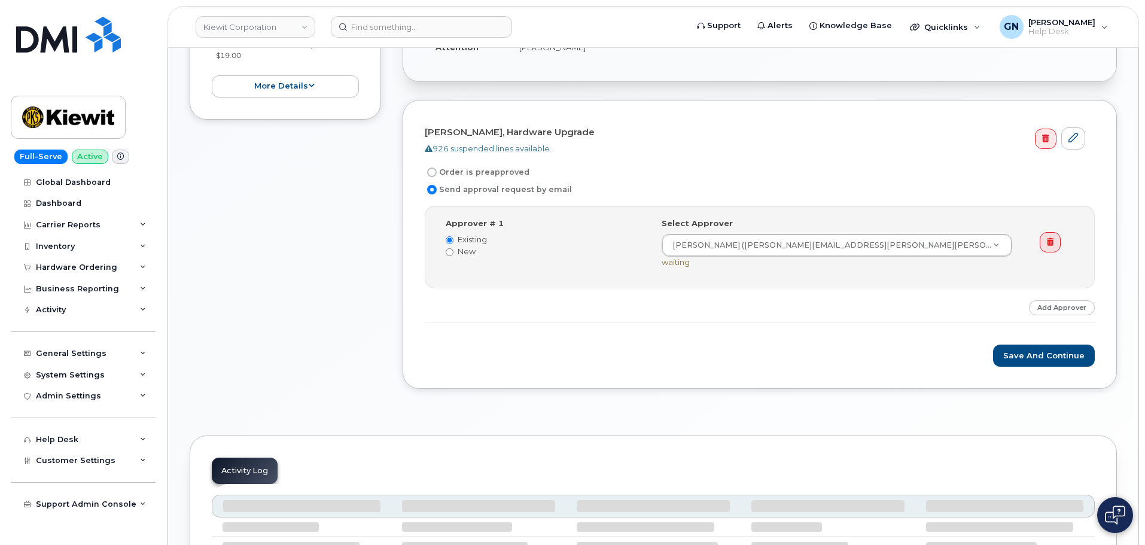
scroll to position [299, 0]
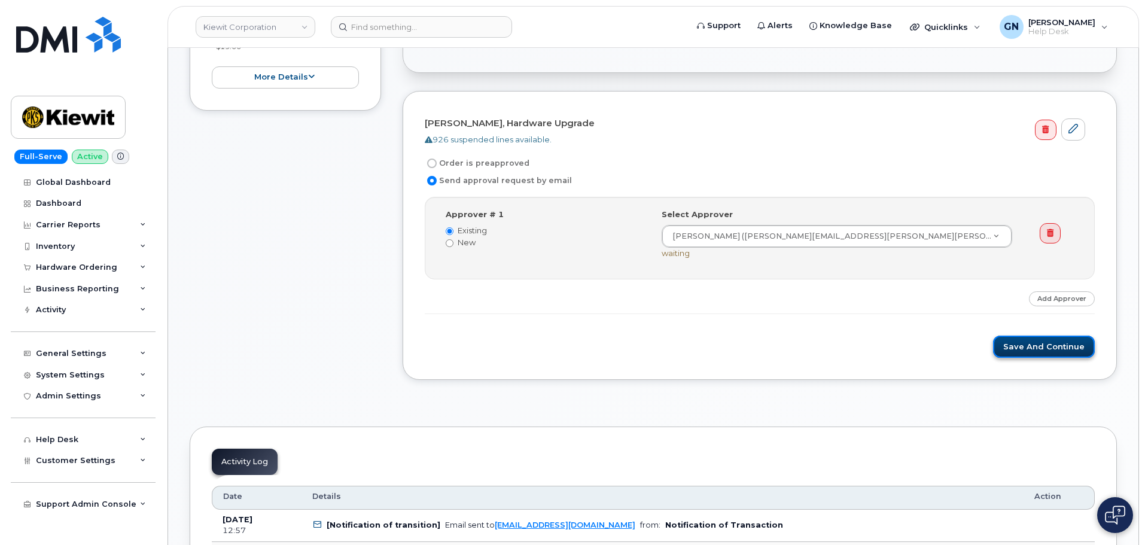
click at [1039, 348] on button "Save and Continue" at bounding box center [1044, 347] width 102 height 22
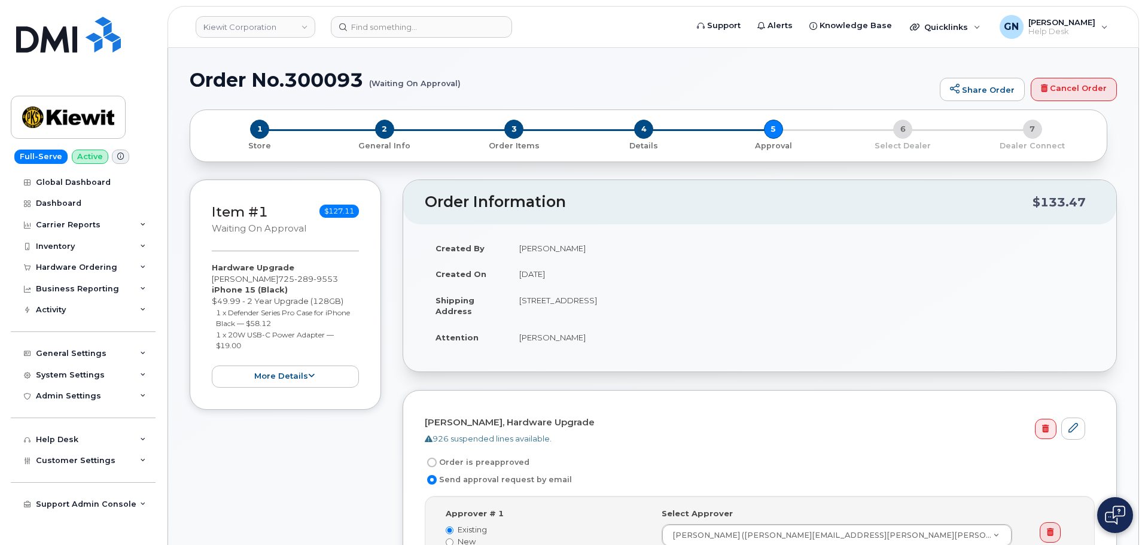
click at [222, 82] on h1 "Order No.300093 (Waiting On Approval)" at bounding box center [562, 79] width 744 height 21
drag, startPoint x: 223, startPoint y: 82, endPoint x: 315, endPoint y: 62, distance: 94.4
copy h1 "Order No.300093"
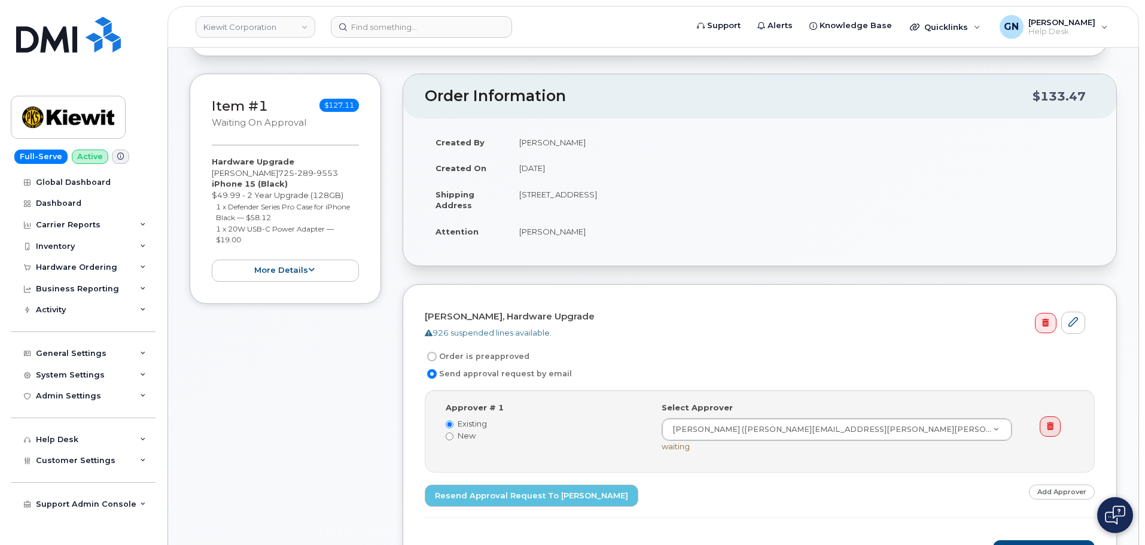
scroll to position [120, 0]
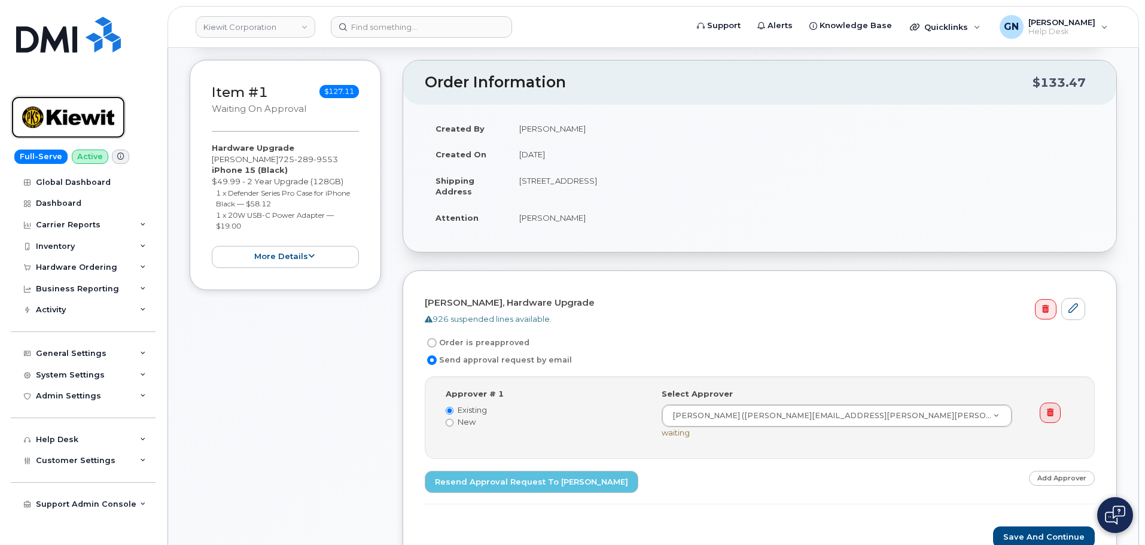
click at [87, 122] on img at bounding box center [68, 117] width 92 height 35
